Goal: Task Accomplishment & Management: Manage account settings

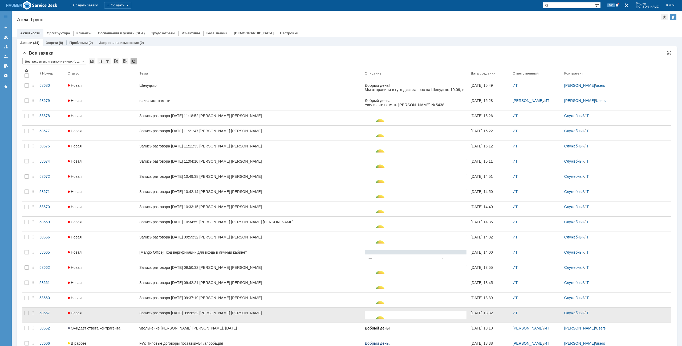
click at [24, 313] on div at bounding box center [26, 315] width 9 height 15
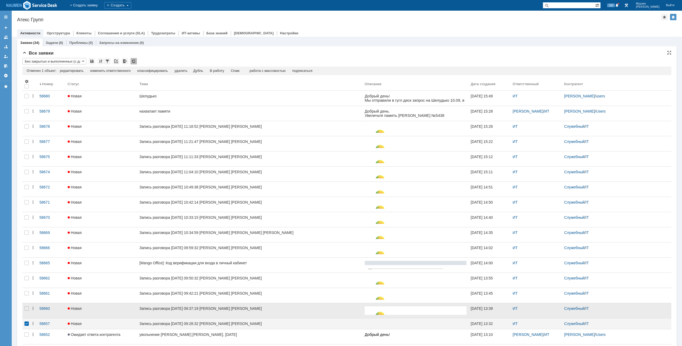
click at [26, 311] on div at bounding box center [26, 310] width 9 height 15
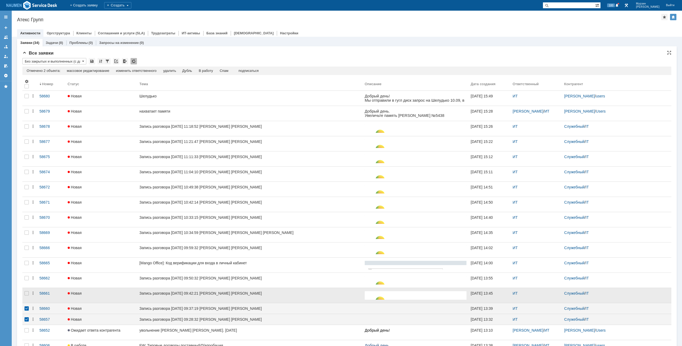
click at [27, 297] on div at bounding box center [26, 295] width 9 height 15
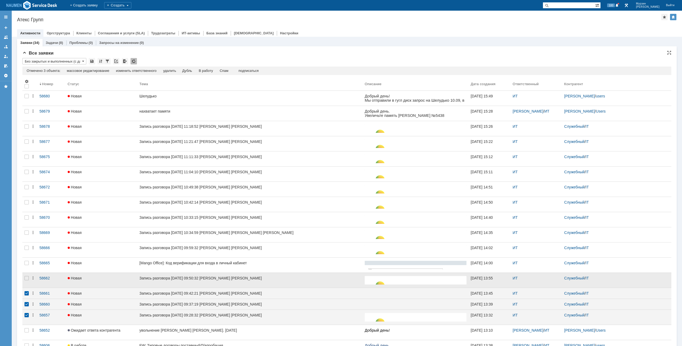
click at [24, 278] on div at bounding box center [26, 280] width 9 height 15
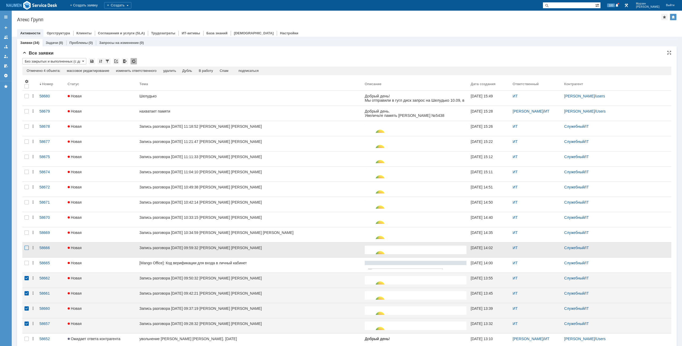
click at [29, 247] on div at bounding box center [27, 248] width 4 height 4
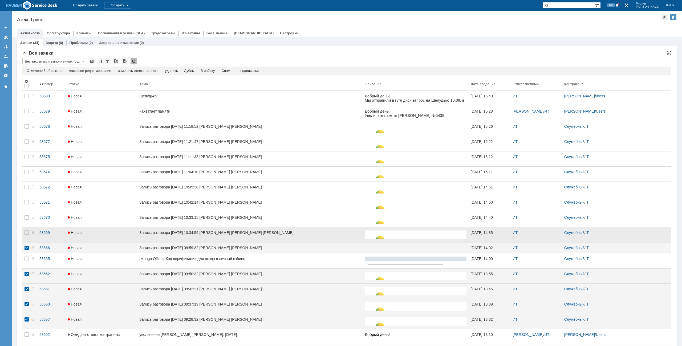
click at [27, 236] on div at bounding box center [26, 235] width 9 height 15
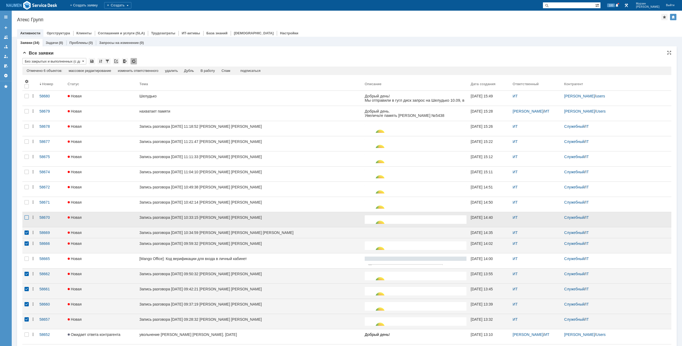
click at [27, 220] on div at bounding box center [27, 218] width 4 height 4
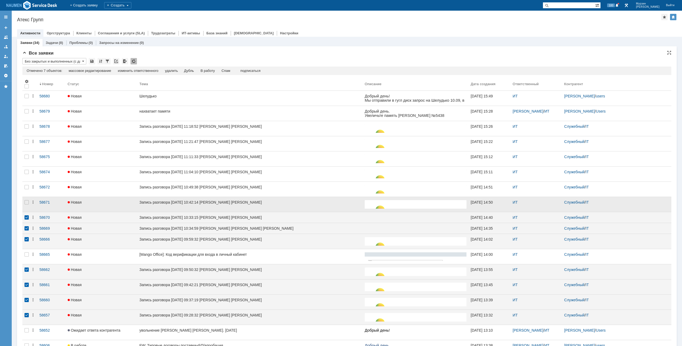
click at [26, 200] on div at bounding box center [26, 204] width 9 height 15
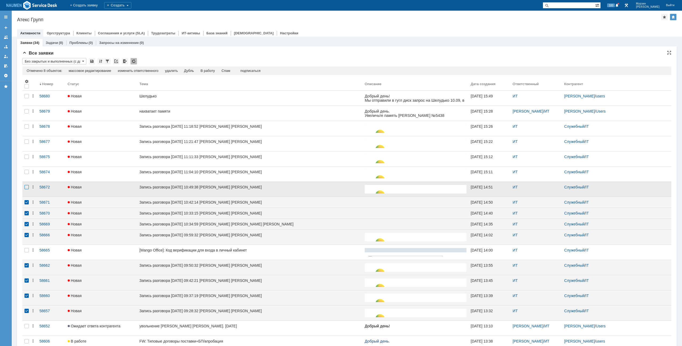
click at [27, 189] on div at bounding box center [27, 187] width 4 height 4
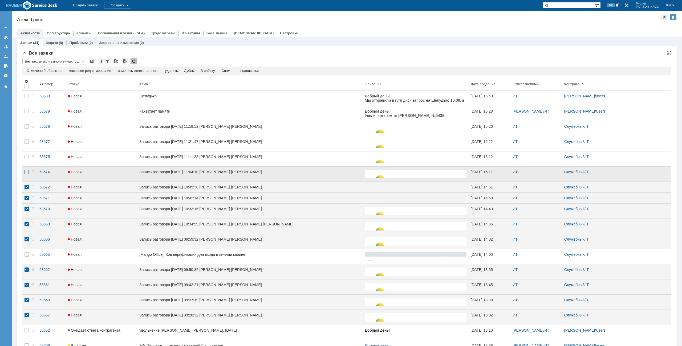
click at [28, 173] on div at bounding box center [27, 172] width 4 height 4
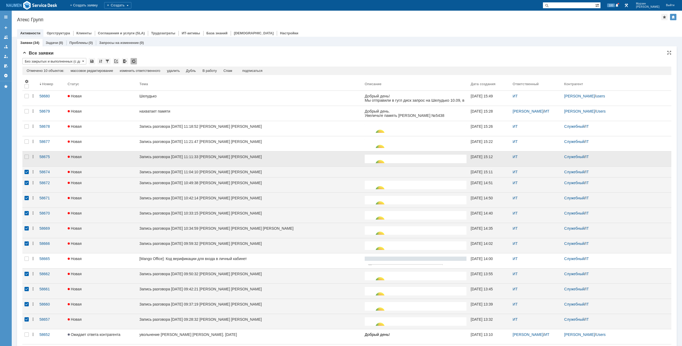
click at [29, 159] on div at bounding box center [26, 159] width 9 height 15
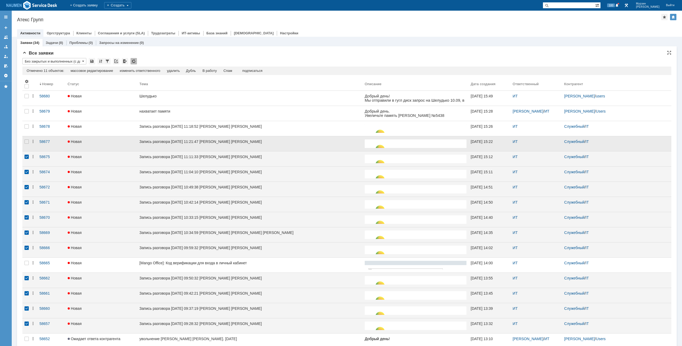
click at [27, 145] on div at bounding box center [26, 143] width 9 height 15
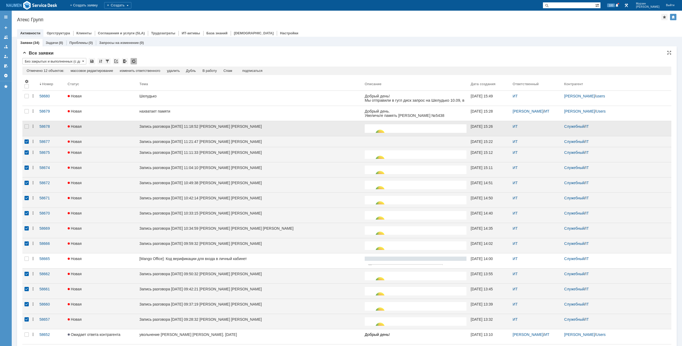
click at [27, 129] on div at bounding box center [26, 128] width 9 height 15
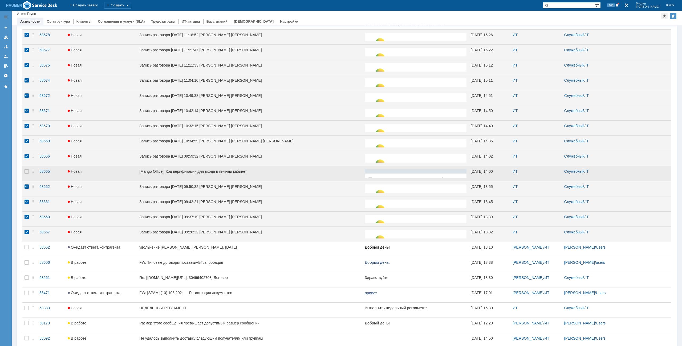
click at [29, 175] on div at bounding box center [26, 173] width 9 height 15
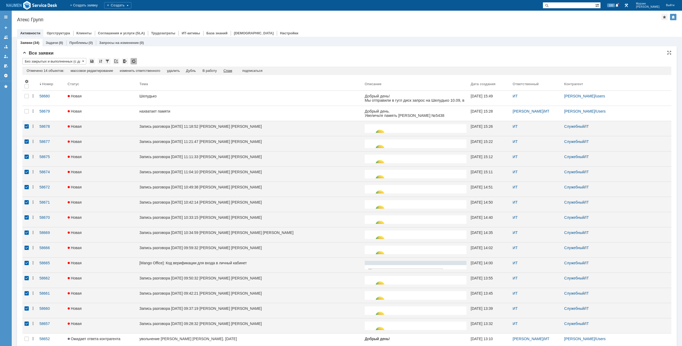
click at [229, 71] on div "Спам" at bounding box center [228, 71] width 9 height 4
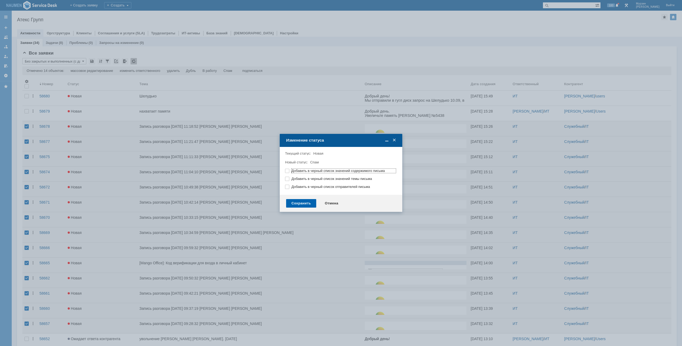
click at [304, 202] on div "Сохранить" at bounding box center [301, 203] width 30 height 9
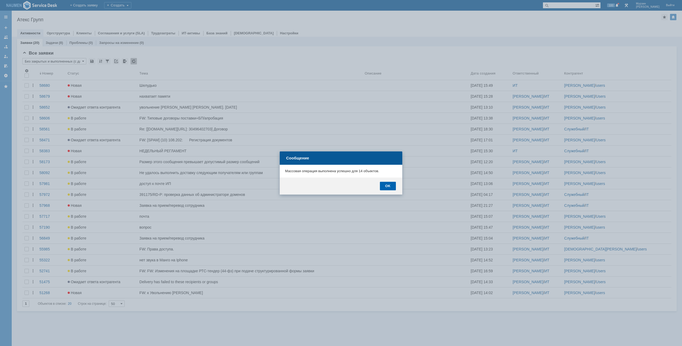
click at [390, 184] on div "OK" at bounding box center [388, 186] width 16 height 9
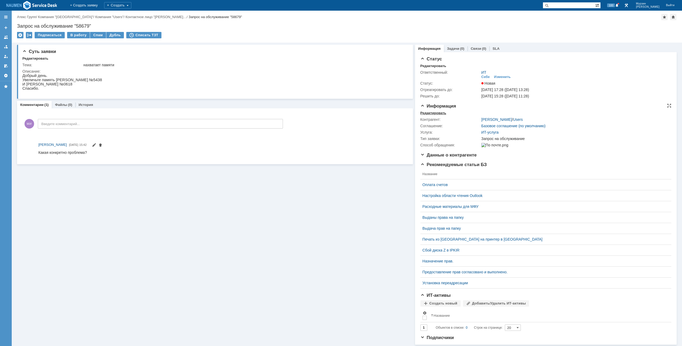
click at [430, 114] on div "Редактировать" at bounding box center [433, 113] width 26 height 4
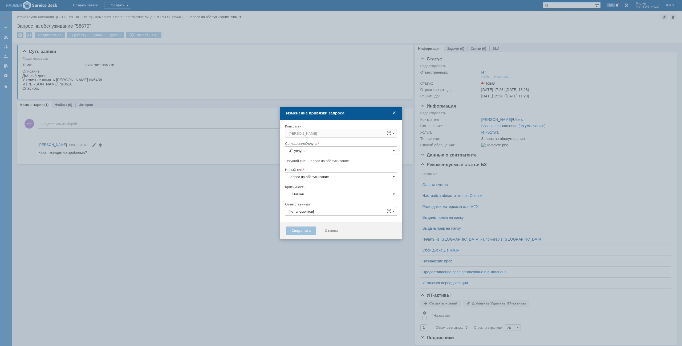
type input "ИТ"
type input "[не указано]"
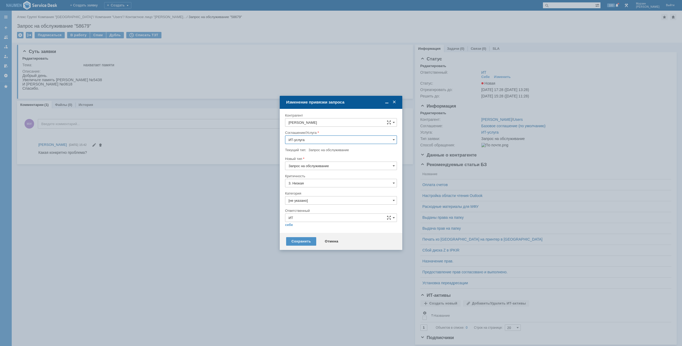
click at [316, 167] on input "Запрос на обслуживание" at bounding box center [341, 166] width 112 height 9
click at [302, 201] on input "[не указано]" at bounding box center [341, 200] width 112 height 9
type input "Запрос на обслуживание"
drag, startPoint x: 305, startPoint y: 231, endPoint x: 297, endPoint y: 224, distance: 10.9
click at [305, 231] on span "Почта" at bounding box center [341, 231] width 105 height 4
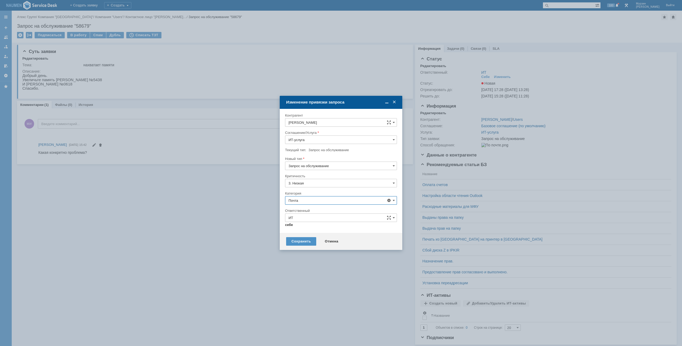
type input "Почта"
click at [290, 225] on link "себе" at bounding box center [289, 225] width 8 height 4
type input "[PERSON_NAME]"
click at [302, 238] on div "Сохранить" at bounding box center [301, 239] width 30 height 9
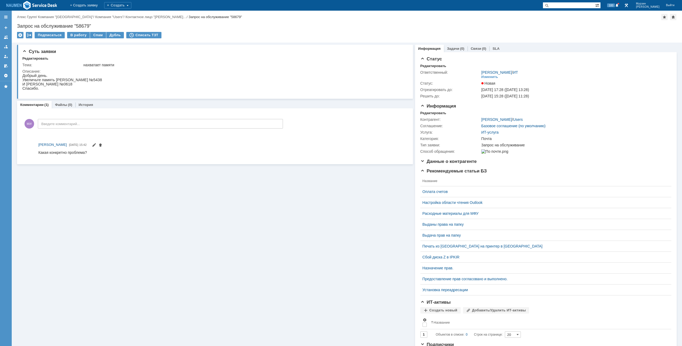
click at [117, 188] on div "Суть заявки Редактировать Тема: нахватает памяти Описание: Комментарии (1) Файл…" at bounding box center [215, 197] width 396 height 309
